Goal: Information Seeking & Learning: Learn about a topic

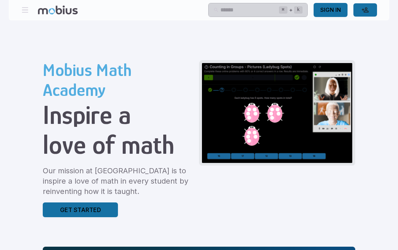
click at [251, 10] on input "text" at bounding box center [249, 10] width 58 height 14
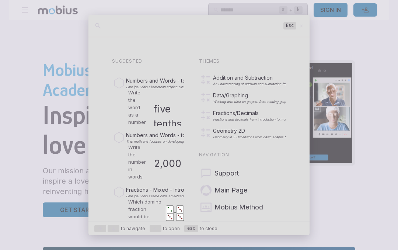
click at [352, 92] on div at bounding box center [199, 125] width 398 height 250
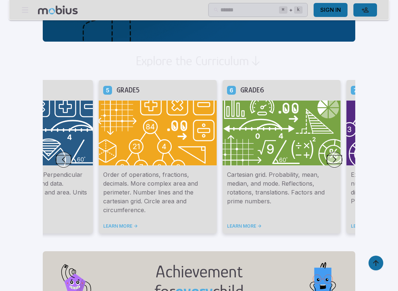
scroll to position [396, 0]
click at [327, 164] on button "Go to next slide" at bounding box center [335, 160] width 16 height 16
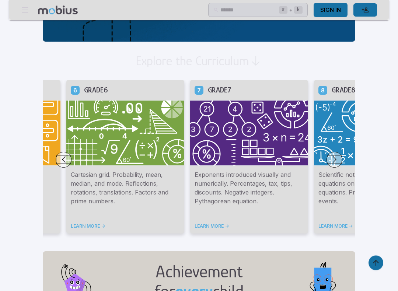
click at [327, 163] on button "Go to next slide" at bounding box center [335, 160] width 16 height 16
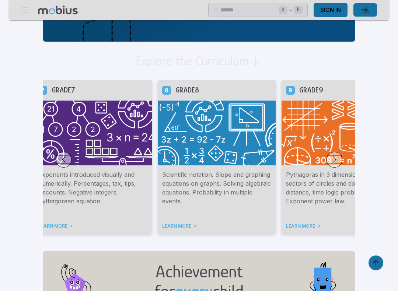
click at [42, 123] on img at bounding box center [93, 134] width 118 height 66
click at [36, 115] on img at bounding box center [93, 134] width 118 height 66
click at [56, 165] on button "Go to previous slide" at bounding box center [64, 160] width 16 height 16
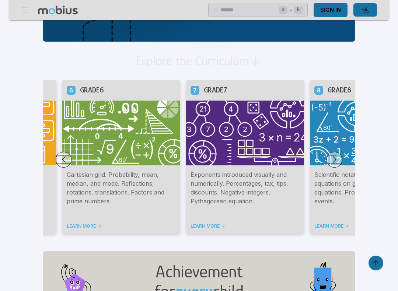
click at [191, 88] on icon at bounding box center [195, 90] width 9 height 9
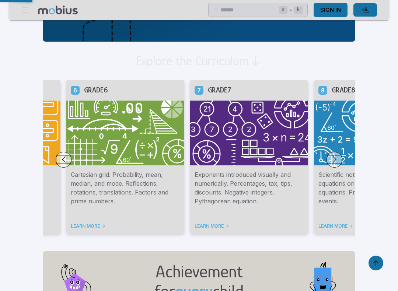
click at [190, 100] on img at bounding box center [249, 133] width 118 height 66
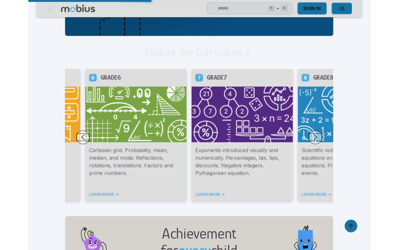
scroll to position [417, 0]
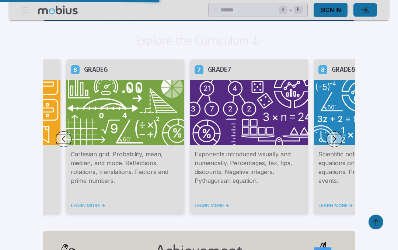
click at [195, 204] on link "LEARN MORE ->" at bounding box center [249, 206] width 109 height 6
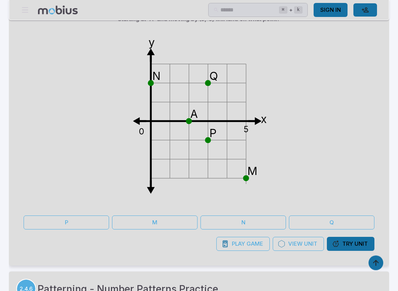
scroll to position [1290, 0]
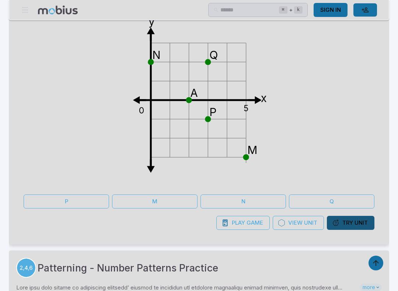
click at [348, 224] on span "Try" at bounding box center [347, 223] width 11 height 8
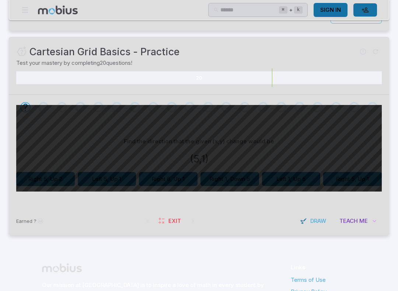
scroll to position [83, 0]
click at [47, 178] on button "Right 5, Up 2" at bounding box center [45, 179] width 59 height 14
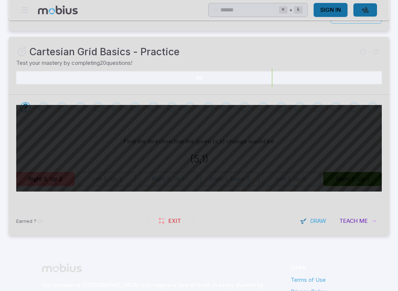
click at [350, 184] on button "Right 5, Up 1" at bounding box center [352, 179] width 59 height 14
click at [351, 185] on div "Find the direction that the given (x,y) change would be (5,1) Right 5, Up 2 Lef…" at bounding box center [199, 163] width 366 height 87
click at [360, 182] on button "Right 5, Up 1" at bounding box center [352, 179] width 59 height 14
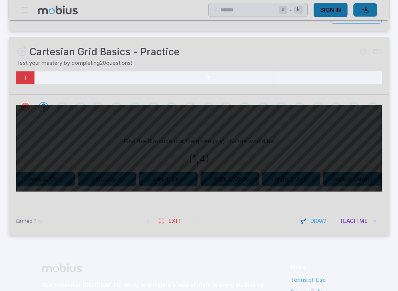
click at [25, 102] on icon "Review your answer" at bounding box center [25, 107] width 11 height 11
click at [24, 102] on icon "Review your answer" at bounding box center [25, 107] width 11 height 11
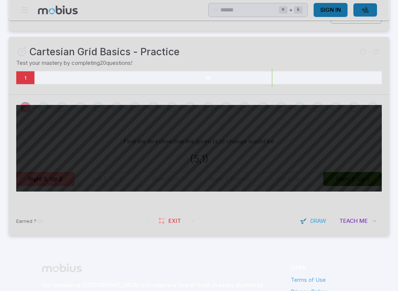
click at [342, 179] on button "Right 5, Up 1" at bounding box center [352, 179] width 59 height 14
click at [36, 76] on icon at bounding box center [208, 77] width 347 height 13
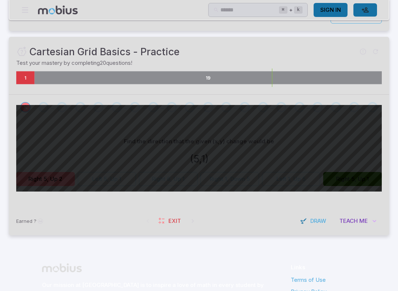
click at [36, 75] on icon at bounding box center [208, 77] width 347 height 13
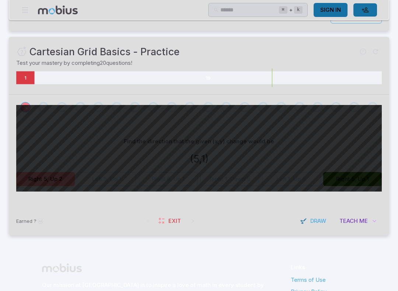
click at [44, 74] on icon at bounding box center [208, 77] width 347 height 13
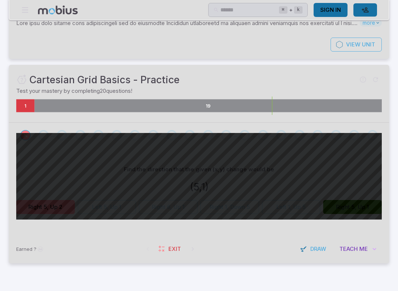
scroll to position [57, 0]
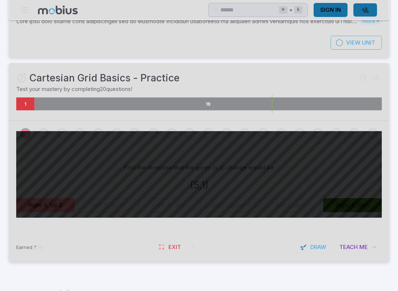
click at [173, 244] on span "Exit" at bounding box center [174, 247] width 13 height 8
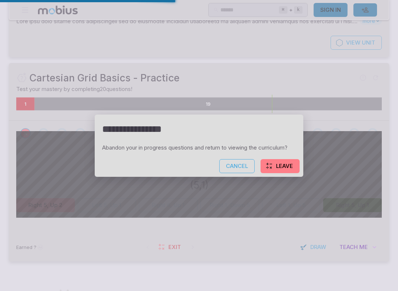
click at [275, 168] on button "Leave" at bounding box center [280, 166] width 39 height 14
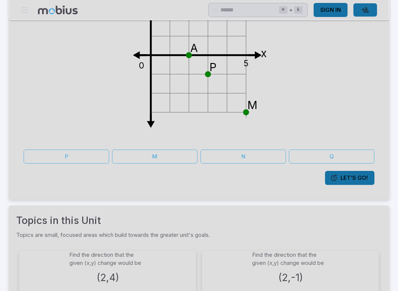
scroll to position [166, 0]
click at [339, 181] on link "Let's Go!" at bounding box center [349, 178] width 49 height 14
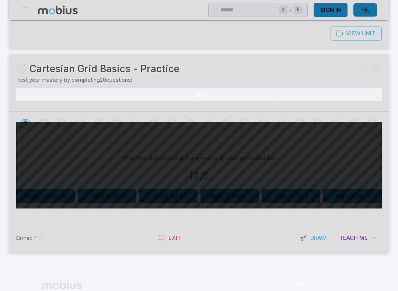
scroll to position [73, 0]
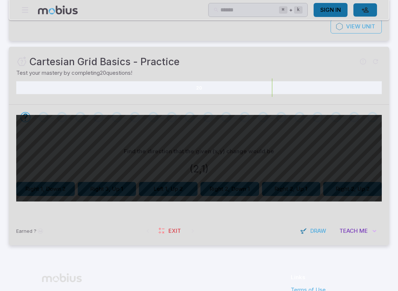
click at [118, 186] on button "Right 3, Up 1" at bounding box center [107, 189] width 59 height 14
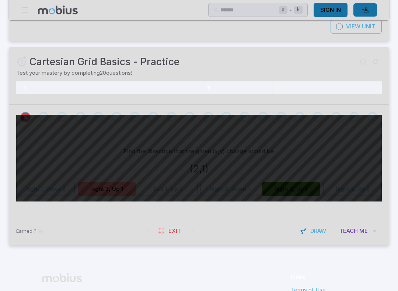
click at [176, 233] on span "Exit" at bounding box center [174, 231] width 13 height 8
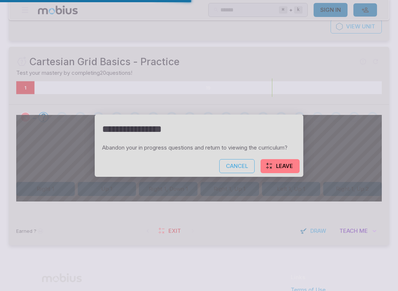
click at [279, 166] on button "Leave" at bounding box center [280, 166] width 39 height 14
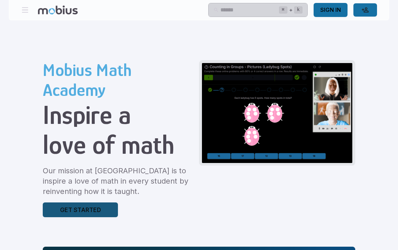
click at [60, 208] on p "Get Started" at bounding box center [80, 209] width 41 height 9
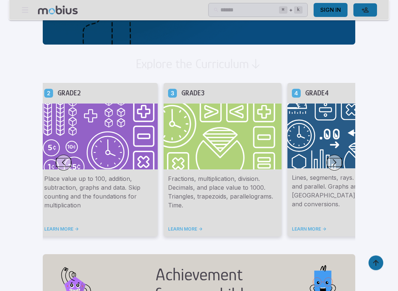
scroll to position [414, 0]
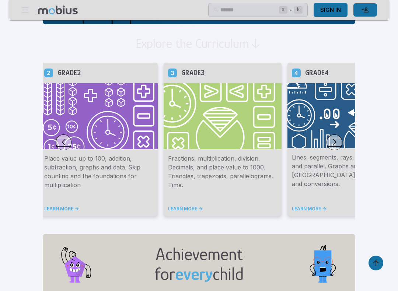
click at [327, 140] on button "Go to next slide" at bounding box center [335, 143] width 16 height 16
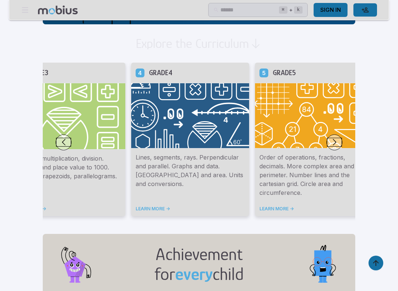
click at [327, 140] on button "Go to next slide" at bounding box center [335, 143] width 16 height 16
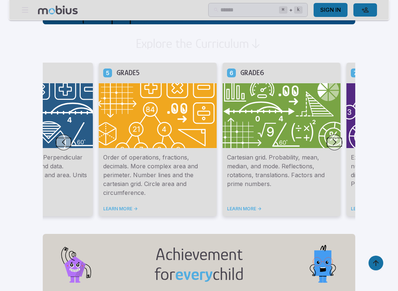
click at [327, 141] on button "Go to next slide" at bounding box center [335, 143] width 16 height 16
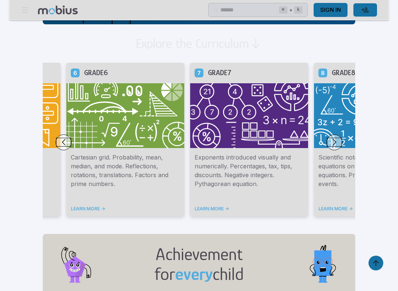
click at [327, 140] on button "Go to next slide" at bounding box center [335, 143] width 16 height 16
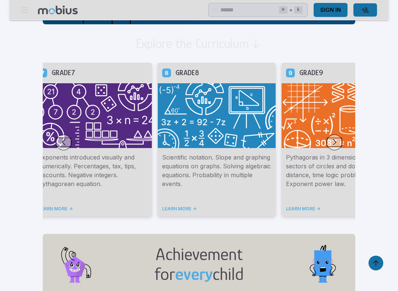
click at [98, 148] on img at bounding box center [93, 116] width 118 height 66
click at [107, 63] on div "Grade 7" at bounding box center [93, 73] width 118 height 20
click at [67, 109] on img at bounding box center [93, 116] width 118 height 66
click at [88, 107] on img at bounding box center [93, 116] width 118 height 66
click at [92, 105] on img at bounding box center [93, 116] width 118 height 66
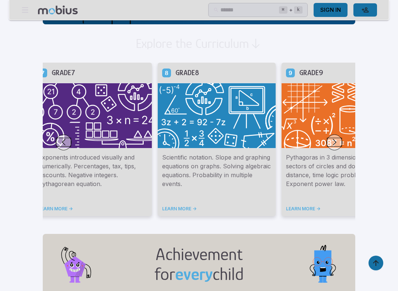
click at [61, 192] on p "Exponents introduced visually and numerically. Percentages, tax, tips, discount…" at bounding box center [92, 175] width 109 height 44
click at [38, 202] on div "Exponents introduced visually and numerically. Percentages, tax, tips, discount…" at bounding box center [93, 183] width 118 height 68
click at [39, 204] on div "Exponents introduced visually and numerically. Percentages, tax, tips, discount…" at bounding box center [93, 183] width 118 height 68
click at [34, 202] on div "Exponents introduced visually and numerically. Percentages, tax, tips, discount…" at bounding box center [93, 183] width 118 height 68
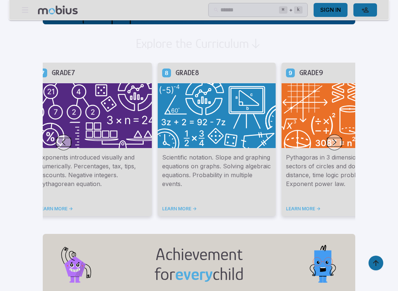
click at [67, 114] on img at bounding box center [93, 116] width 118 height 66
click at [38, 212] on link "LEARN MORE ->" at bounding box center [92, 209] width 109 height 6
click at [34, 214] on div "Exponents introduced visually and numerically. Percentages, tax, tips, discount…" at bounding box center [93, 183] width 118 height 68
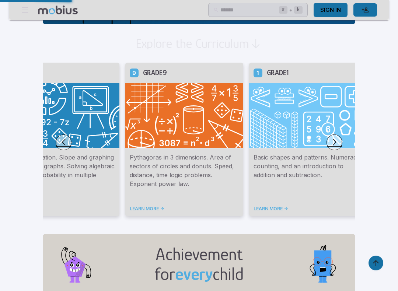
click at [24, 206] on link "LEARN MORE ->" at bounding box center [60, 209] width 109 height 6
click at [50, 104] on img at bounding box center [60, 116] width 118 height 66
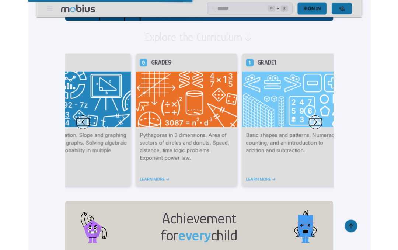
scroll to position [435, 0]
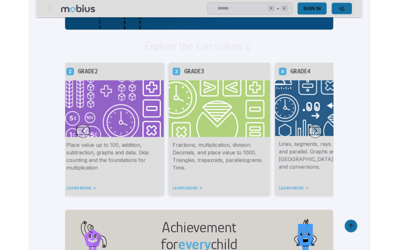
scroll to position [403, 0]
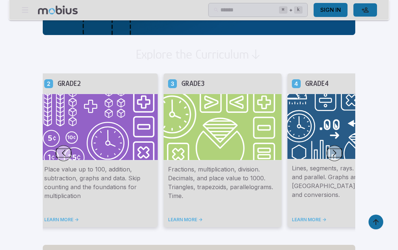
click at [327, 152] on button "Go to next slide" at bounding box center [335, 153] width 16 height 16
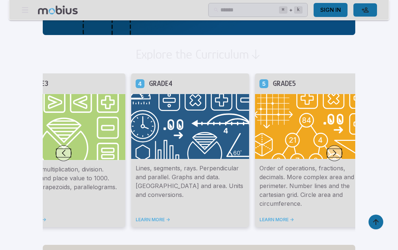
click at [327, 154] on button "Go to next slide" at bounding box center [335, 153] width 16 height 16
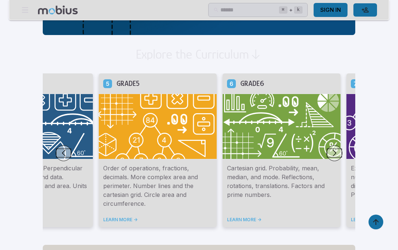
click at [327, 155] on button "Go to next slide" at bounding box center [335, 153] width 16 height 16
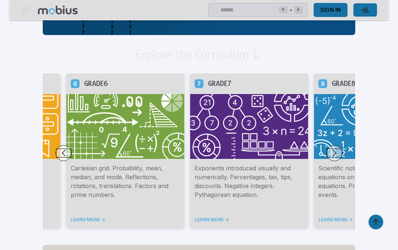
click at [195, 223] on link "LEARN MORE ->" at bounding box center [249, 220] width 109 height 6
click at [195, 222] on link "LEARN MORE ->" at bounding box center [249, 220] width 109 height 6
click at [209, 155] on img at bounding box center [249, 127] width 118 height 66
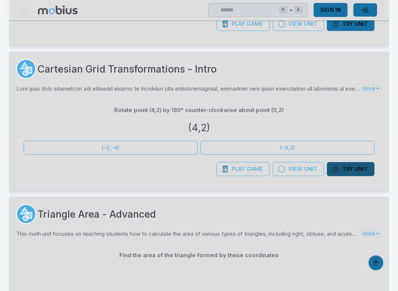
scroll to position [10500, 0]
click at [356, 165] on span "Unit" at bounding box center [361, 169] width 13 height 8
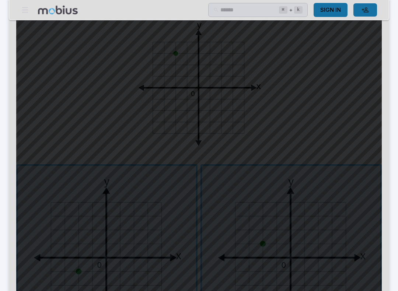
scroll to position [231, 0]
click at [283, 230] on span "button" at bounding box center [291, 243] width 178 height 178
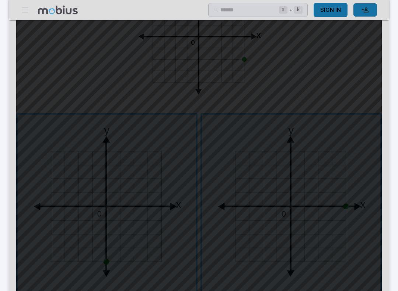
scroll to position [271, 0]
click at [345, 194] on span "button" at bounding box center [291, 204] width 178 height 178
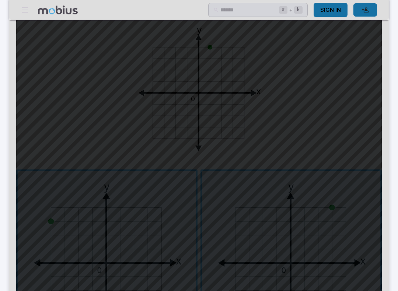
scroll to position [214, 0]
click at [316, 198] on span "button" at bounding box center [291, 260] width 178 height 178
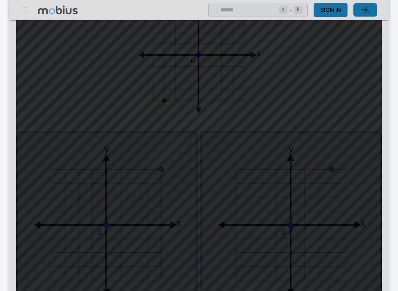
scroll to position [255, 0]
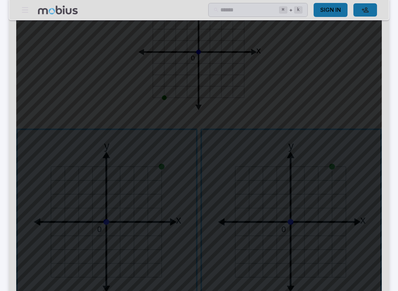
click at [306, 198] on span "button" at bounding box center [291, 219] width 178 height 178
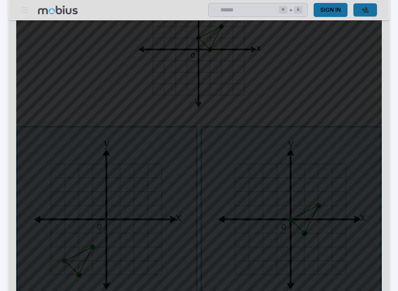
scroll to position [258, 0]
click at [284, 247] on span "button" at bounding box center [291, 217] width 178 height 178
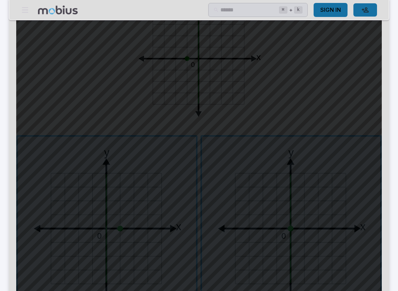
scroll to position [249, 0]
click at [245, 235] on span "button" at bounding box center [291, 226] width 178 height 178
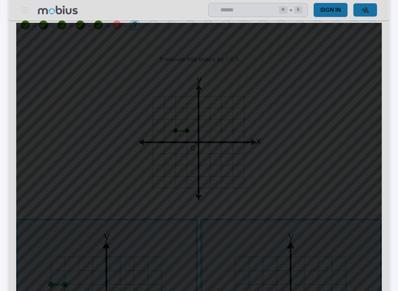
scroll to position [166, 0]
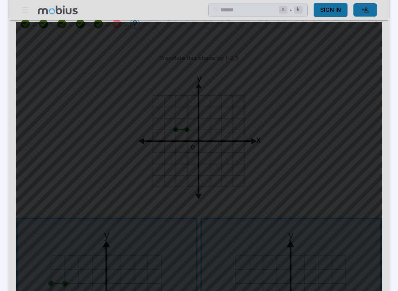
click at [151, 136] on icon "y x 0" at bounding box center [198, 138] width 147 height 147
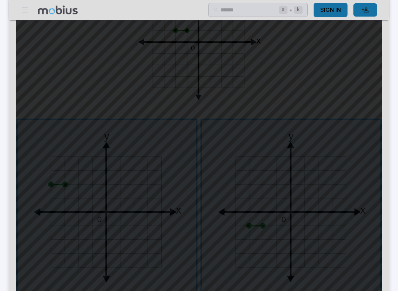
click at [61, 169] on span "button" at bounding box center [107, 210] width 178 height 178
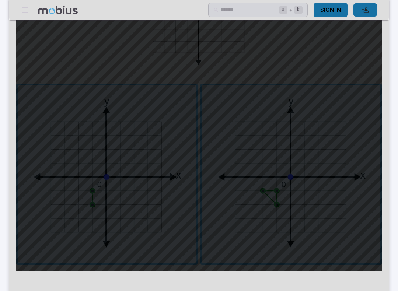
scroll to position [300, 0]
click at [134, 238] on span "button" at bounding box center [107, 174] width 178 height 178
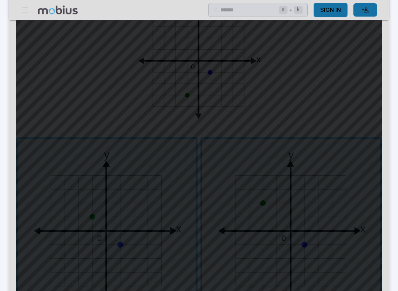
scroll to position [247, 0]
click at [121, 210] on span "button" at bounding box center [107, 228] width 178 height 178
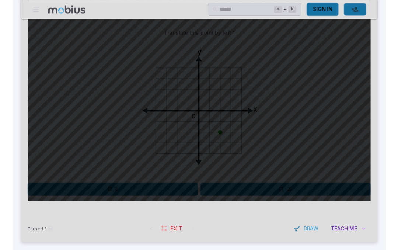
scroll to position [192, 0]
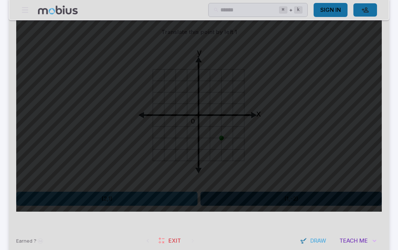
click at [309, 200] on button "(1,-2)" at bounding box center [290, 199] width 181 height 14
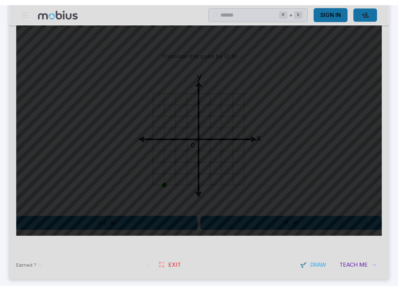
scroll to position [168, 0]
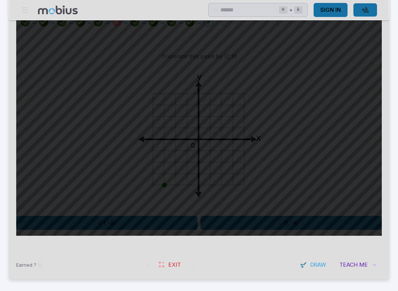
click at [157, 222] on button "(-1,-4)" at bounding box center [106, 223] width 181 height 14
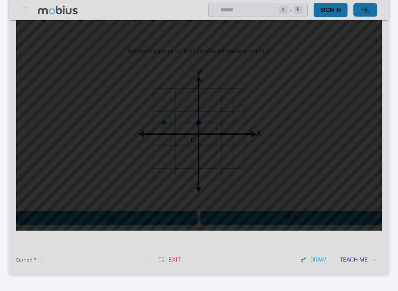
scroll to position [172, 0]
click at [137, 219] on button "(-1,3)" at bounding box center [106, 219] width 181 height 14
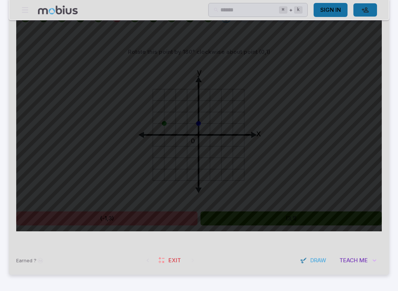
click at [258, 216] on button "(3,1)" at bounding box center [290, 219] width 181 height 14
click at [264, 222] on button "(3,1)" at bounding box center [290, 219] width 181 height 14
click at [264, 221] on button "(3,1)" at bounding box center [290, 219] width 181 height 14
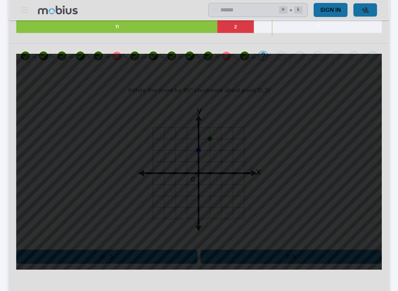
scroll to position [134, 0]
click at [246, 249] on button "(1,1)" at bounding box center [290, 257] width 181 height 14
click at [316, 249] on button "(3,1)" at bounding box center [290, 257] width 181 height 14
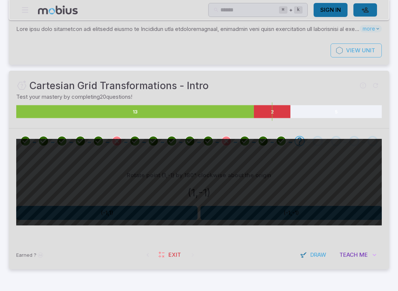
scroll to position [49, 0]
click at [170, 210] on button "(-1,1)" at bounding box center [106, 213] width 181 height 14
click at [261, 210] on button "(2,-3)" at bounding box center [290, 213] width 181 height 14
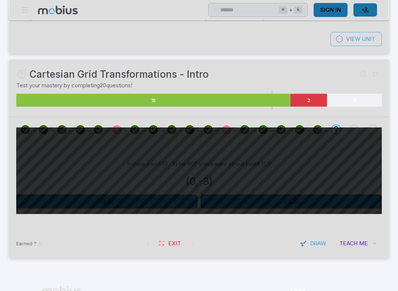
scroll to position [60, 0]
click at [253, 202] on button "(-3,2)" at bounding box center [290, 202] width 181 height 14
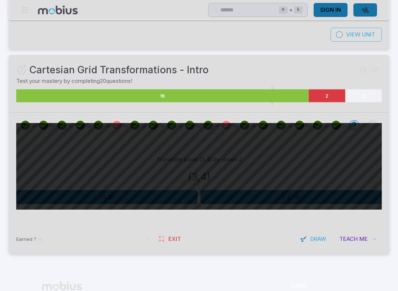
scroll to position [65, 0]
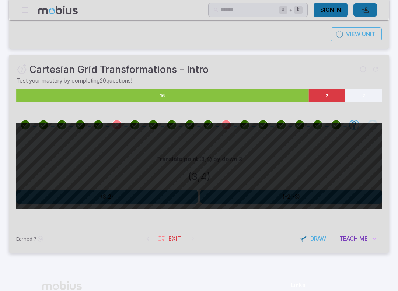
click at [303, 195] on button "(-2,-3)" at bounding box center [290, 197] width 181 height 14
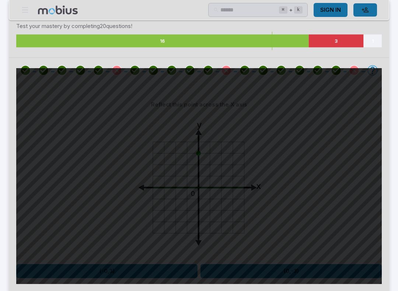
scroll to position [120, 0]
click at [247, 249] on button "(0,-3)" at bounding box center [290, 271] width 181 height 14
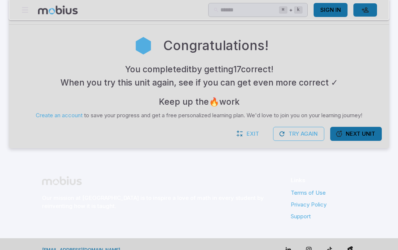
scroll to position [152, 0]
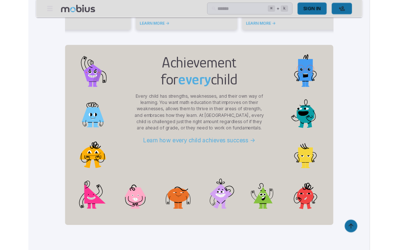
scroll to position [595, 0]
